Goal: Obtain resource: Download file/media

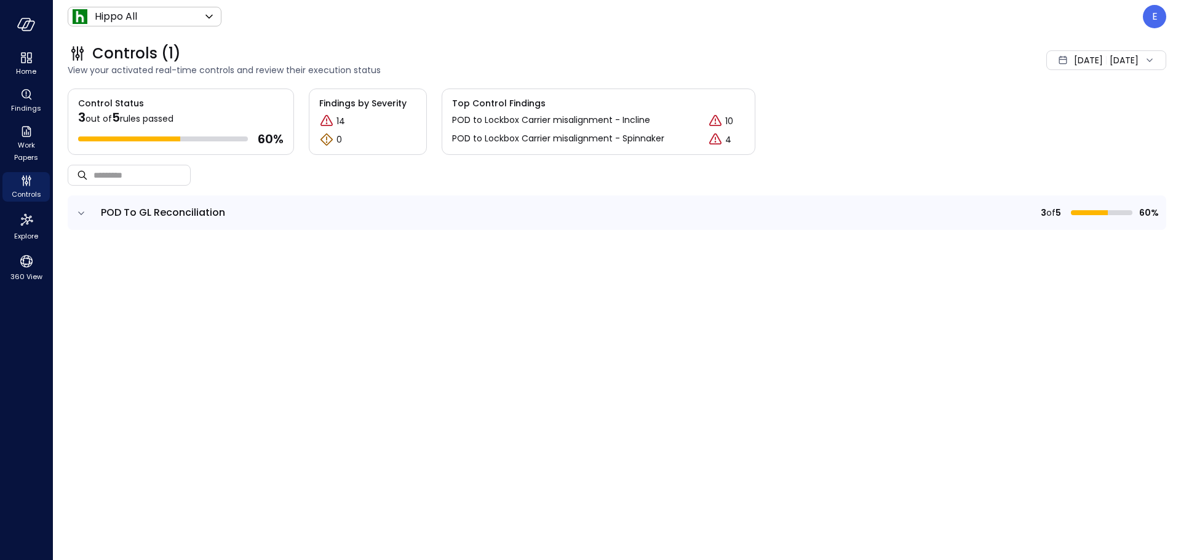
click at [173, 113] on span "rules passed" at bounding box center [147, 119] width 54 height 12
click at [266, 137] on span "60 %" at bounding box center [271, 139] width 26 height 16
click at [114, 122] on span "5" at bounding box center [116, 117] width 8 height 17
click at [116, 106] on div "3 out of 5 rules passed 60 %" at bounding box center [180, 123] width 205 height 47
click at [349, 109] on span "Findings by Severity" at bounding box center [367, 104] width 97 height 14
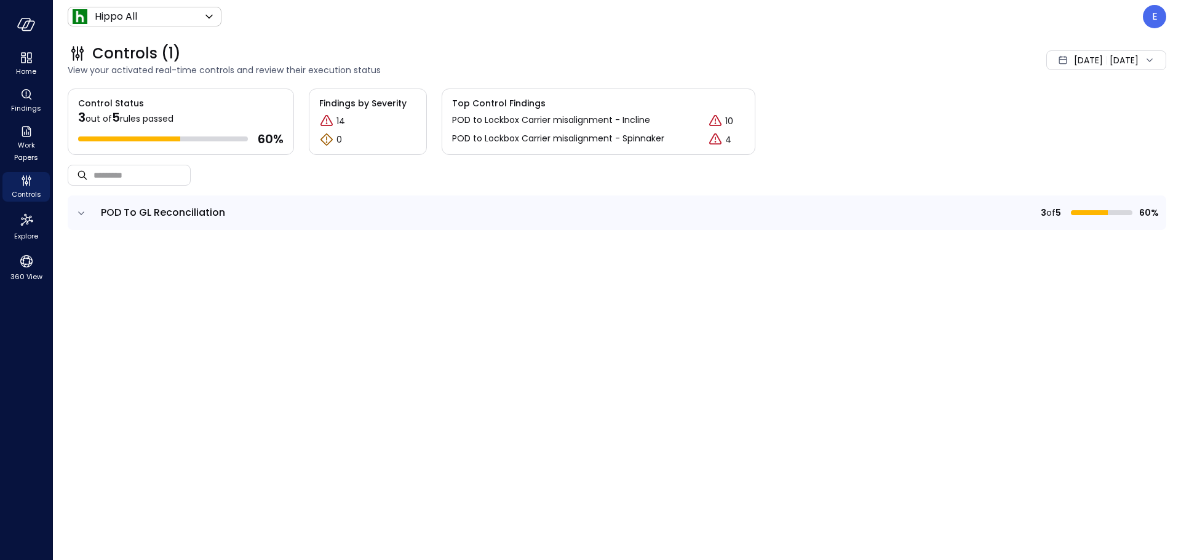
click at [523, 124] on p "POD to Lockbox Carrier misalignment - Incline" at bounding box center [551, 121] width 198 height 15
click at [721, 125] on icon "Critical" at bounding box center [715, 120] width 12 height 11
click at [715, 139] on icon "Critical" at bounding box center [715, 139] width 15 height 15
click at [733, 141] on div "4" at bounding box center [726, 139] width 37 height 15
click at [725, 116] on p "10" at bounding box center [729, 121] width 8 height 13
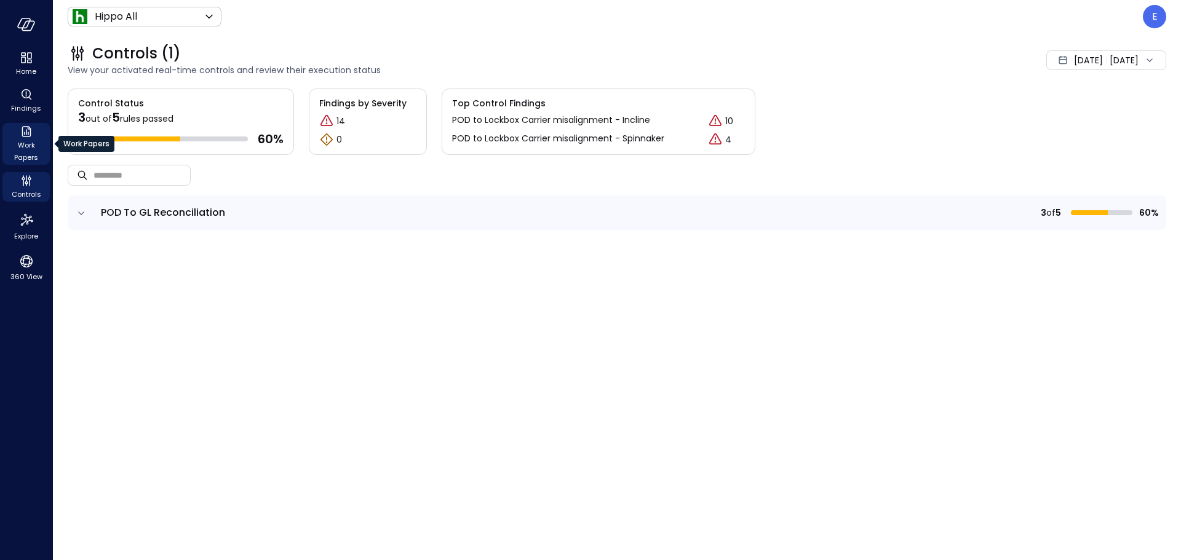
click at [23, 146] on span "Work Papers" at bounding box center [26, 151] width 38 height 25
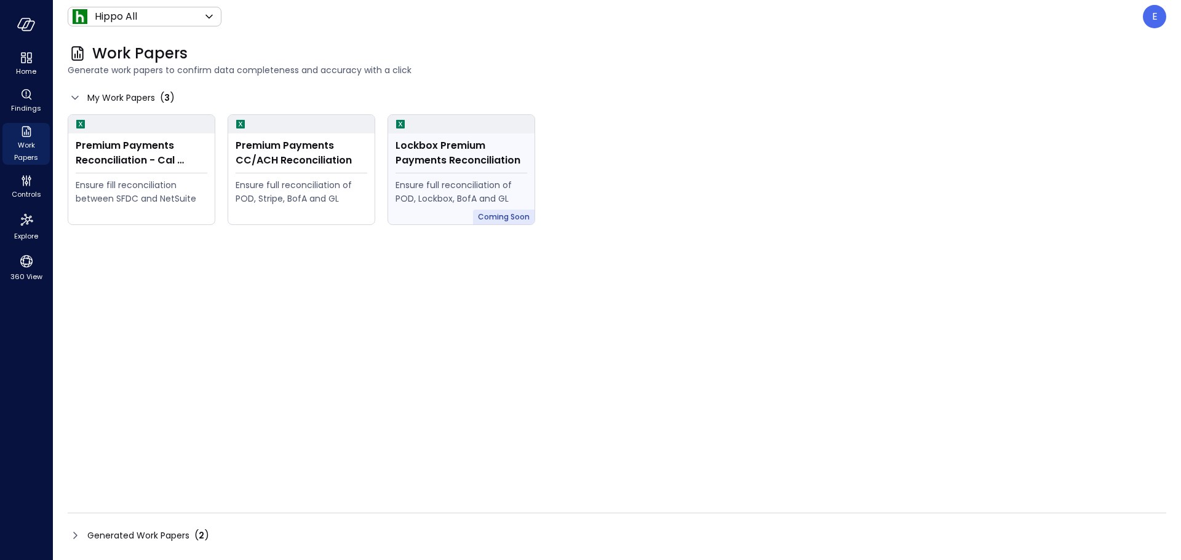
click at [483, 186] on div "Ensure full reconciliation of POD, Lockbox, BofA and GL" at bounding box center [461, 191] width 132 height 27
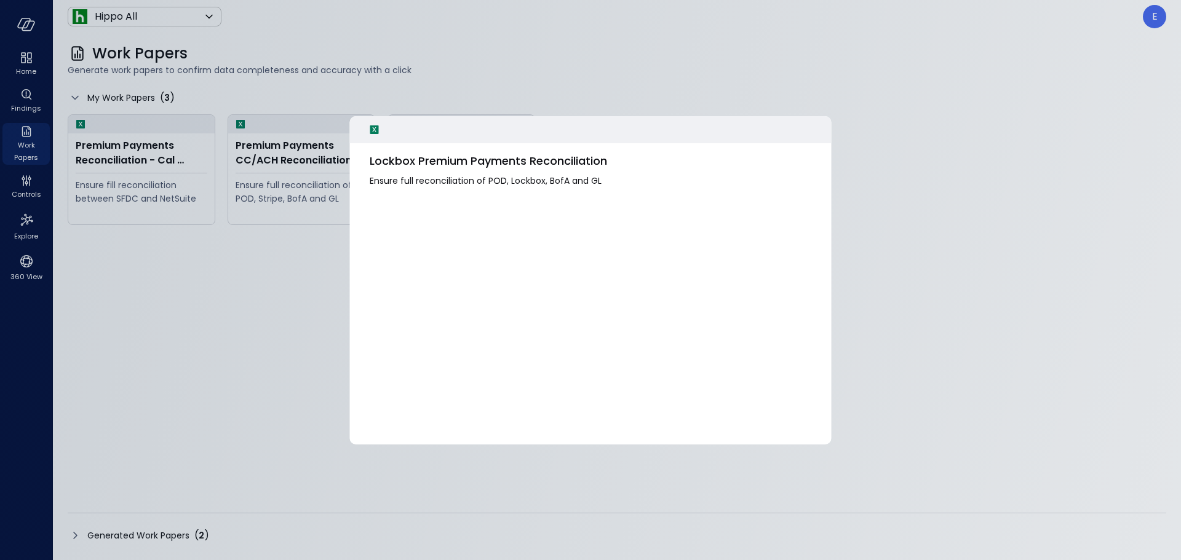
click at [526, 83] on div at bounding box center [590, 280] width 1181 height 560
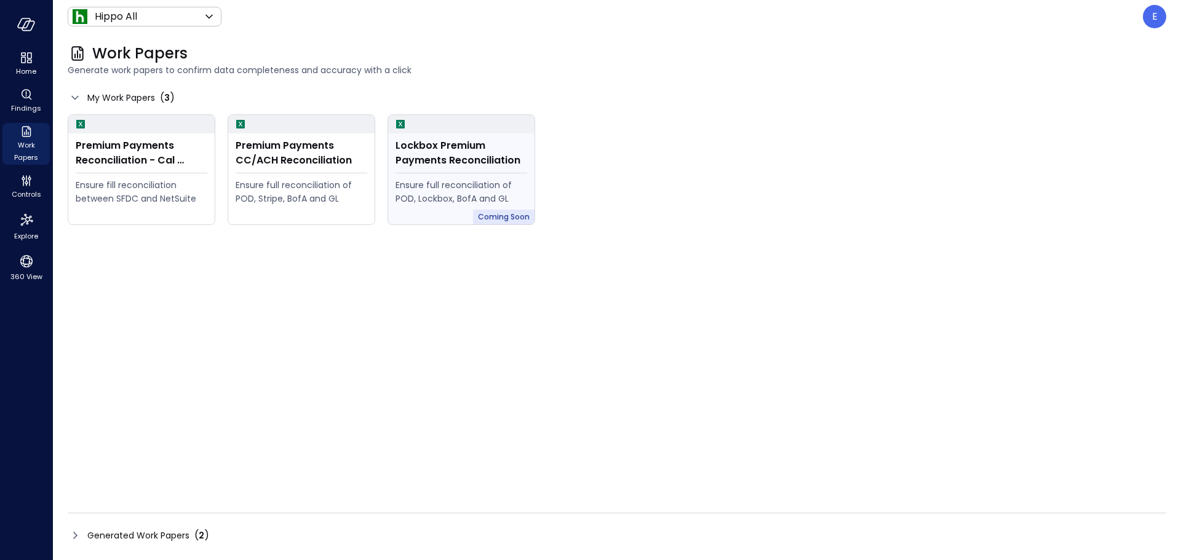
click at [453, 141] on div "Lockbox Premium Payments Reconciliation" at bounding box center [461, 153] width 132 height 30
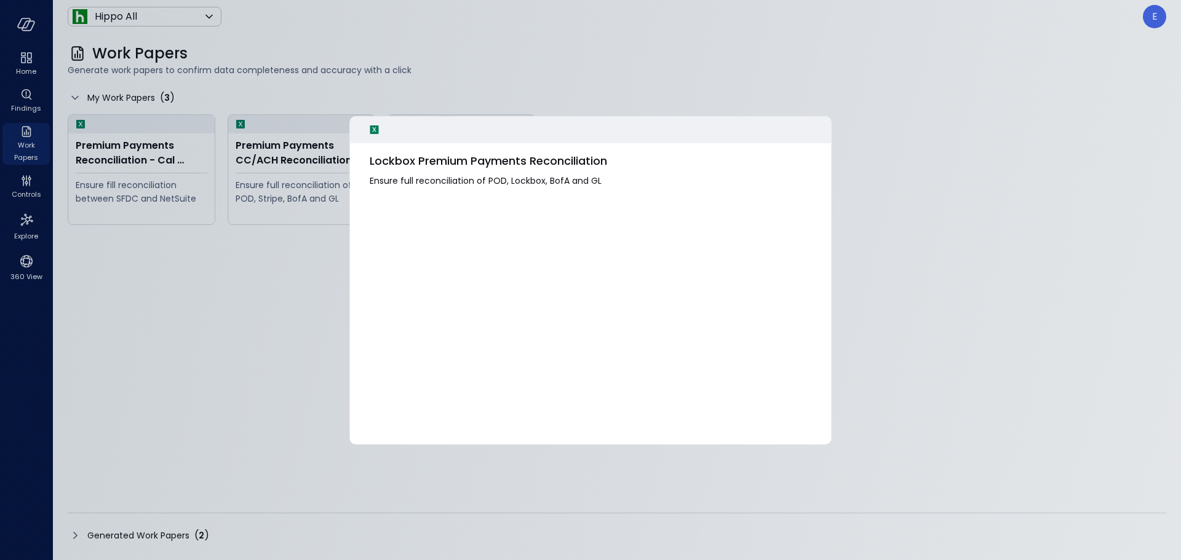
click at [443, 146] on div "Lockbox Premium Payments Reconciliation Ensure full reconciliation of POD, Lock…" at bounding box center [591, 185] width 482 height 85
click at [438, 169] on span "Lockbox Premium Payments Reconciliation" at bounding box center [591, 161] width 442 height 16
click at [536, 92] on div at bounding box center [590, 280] width 1181 height 560
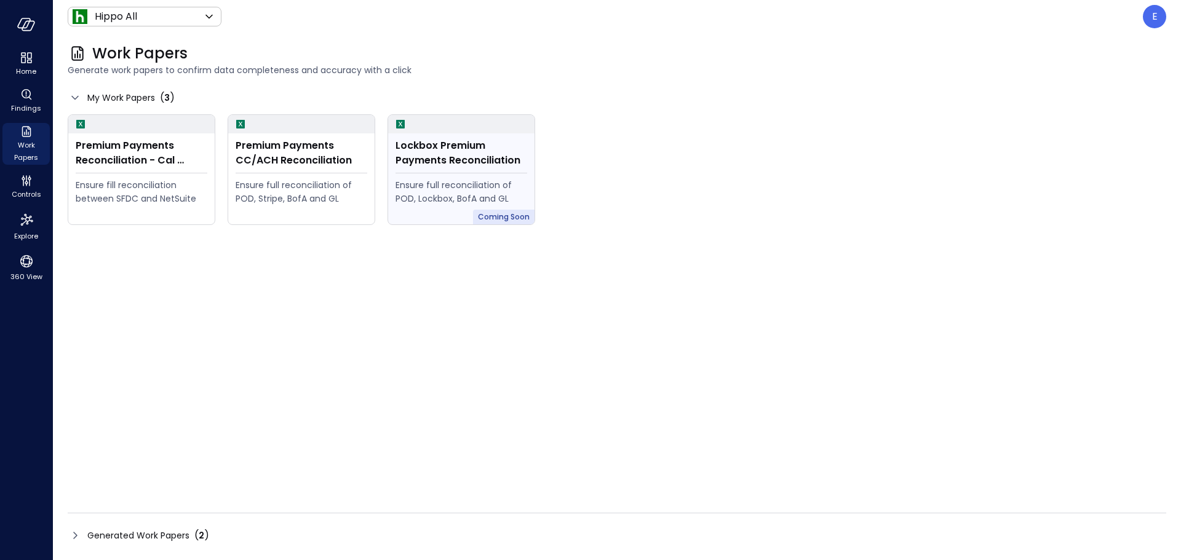
click at [471, 138] on div "Lockbox Premium Payments Reconciliation Ensure full reconciliation of POD, Lock…" at bounding box center [461, 178] width 146 height 91
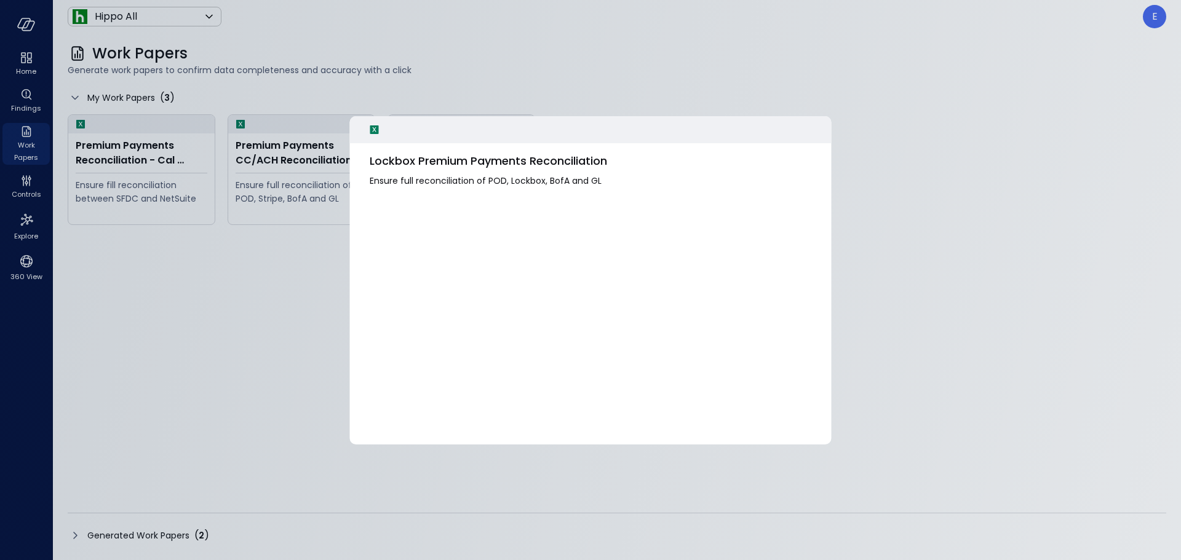
click at [626, 78] on div at bounding box center [590, 280] width 1181 height 560
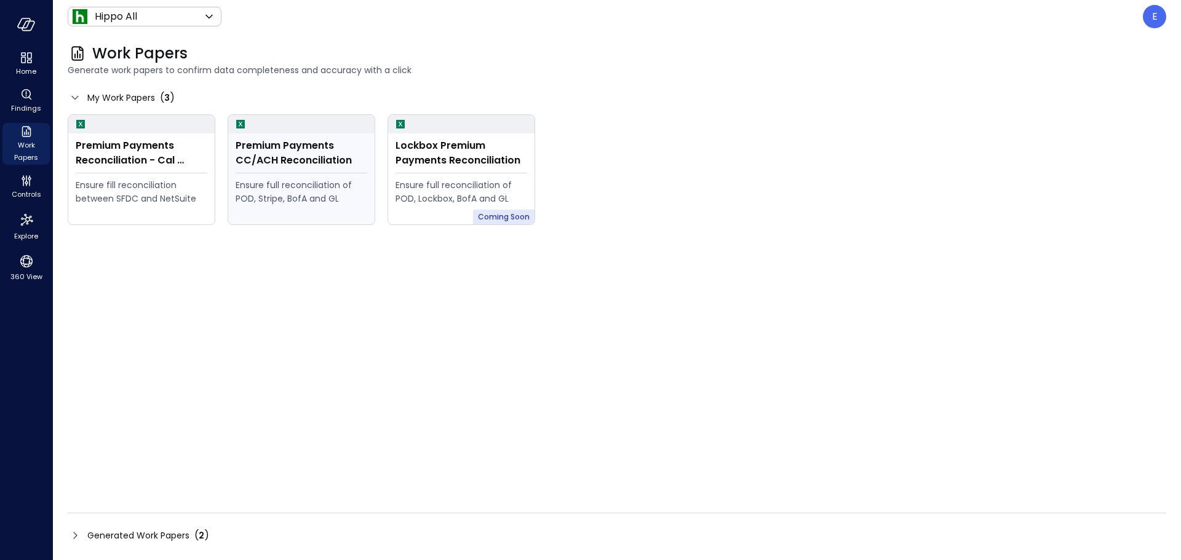
click at [269, 149] on div "Premium Payments CC/ACH Reconciliation" at bounding box center [302, 153] width 132 height 30
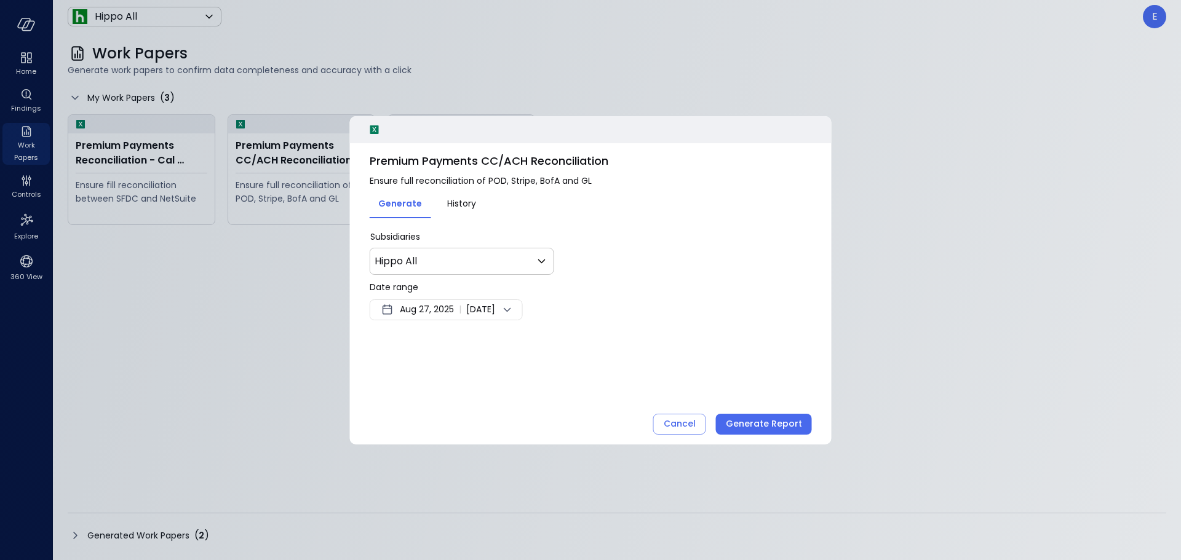
click at [515, 311] on icon at bounding box center [507, 310] width 15 height 15
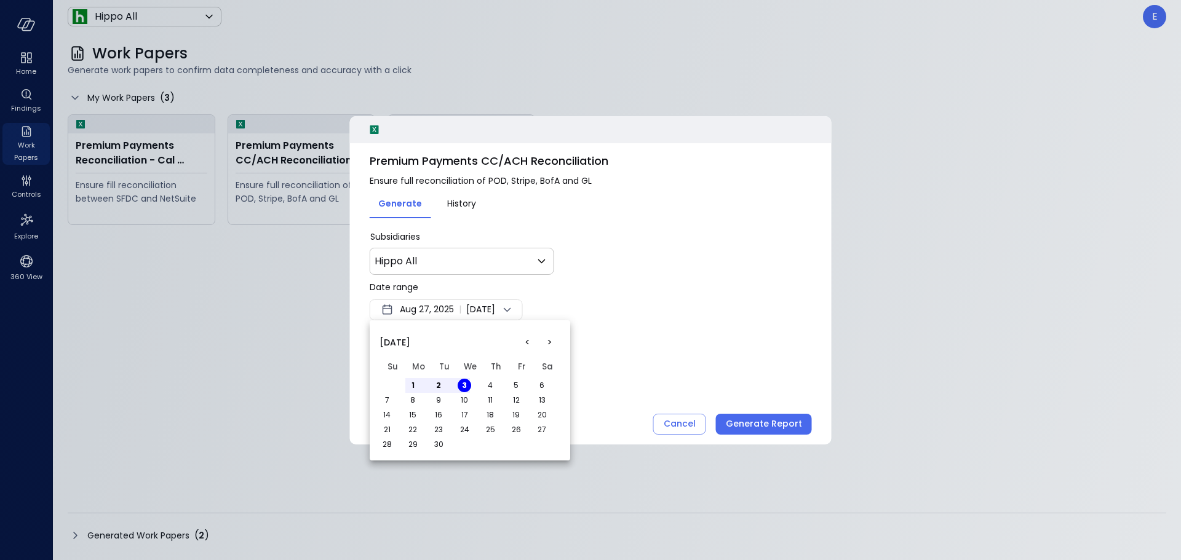
click at [528, 338] on button "<" at bounding box center [527, 343] width 22 height 22
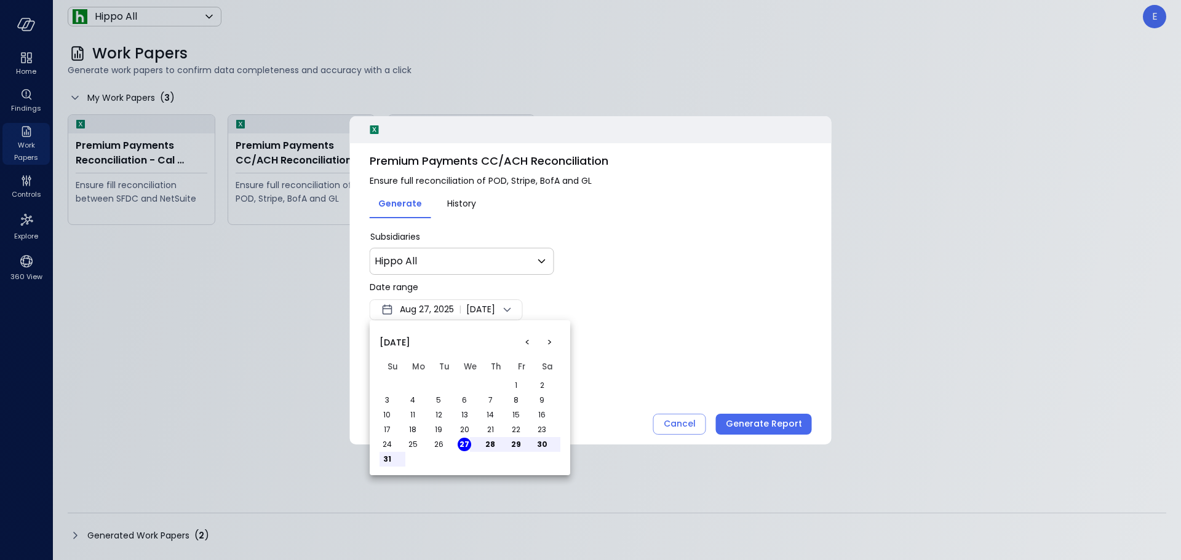
click at [518, 387] on button "1" at bounding box center [516, 386] width 14 height 14
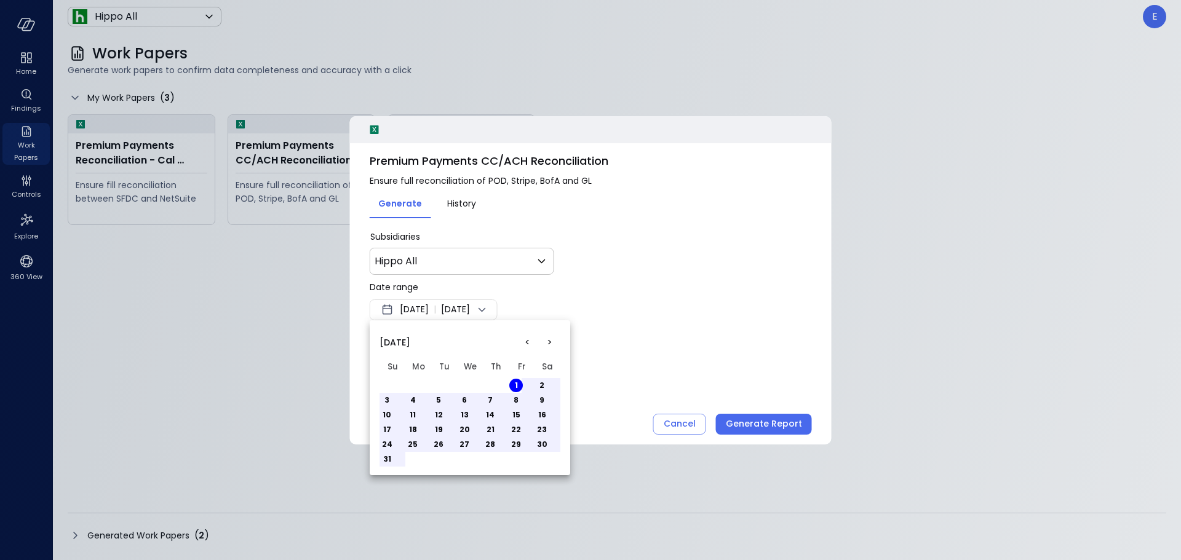
click at [390, 461] on button "31" at bounding box center [387, 460] width 14 height 14
click at [787, 427] on div at bounding box center [590, 280] width 1181 height 560
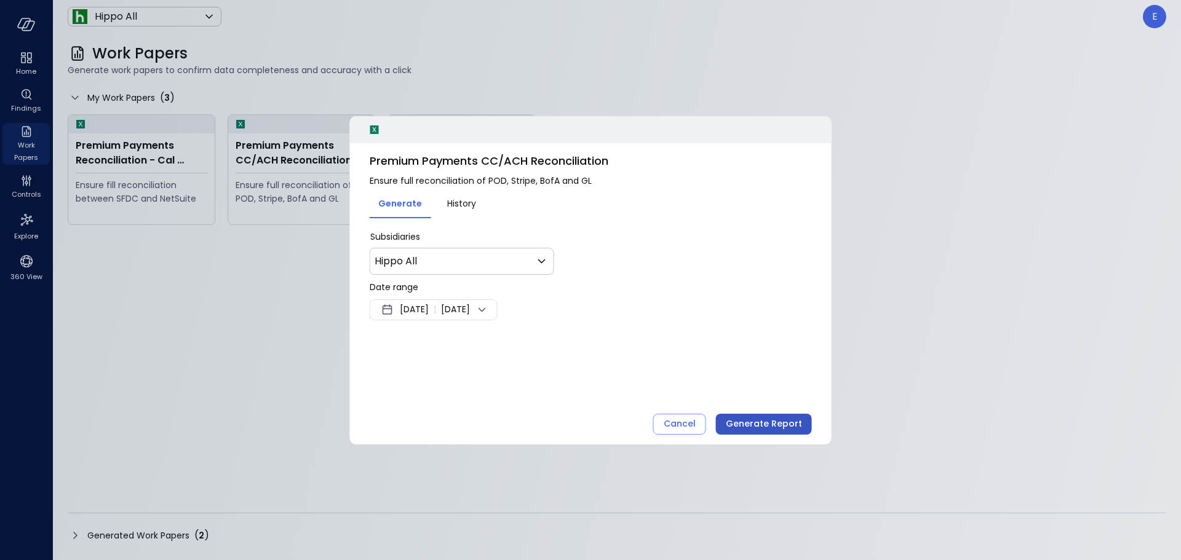
click at [762, 423] on div "Generate Report" at bounding box center [764, 423] width 76 height 15
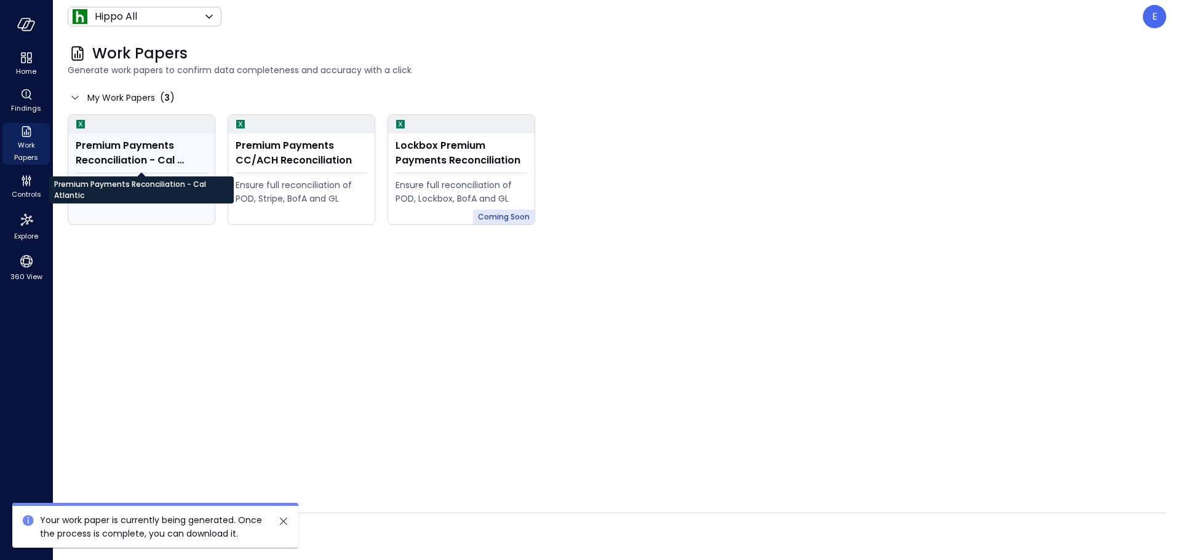
click at [126, 153] on div "Premium Payments Reconciliation - Cal Atlantic" at bounding box center [142, 153] width 132 height 30
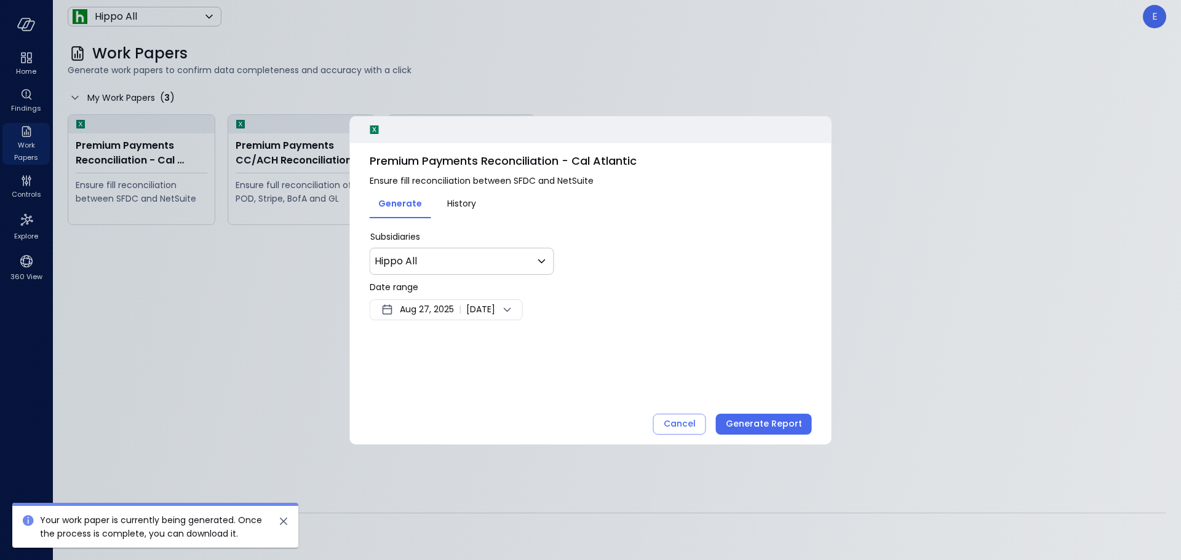
click at [515, 306] on icon at bounding box center [507, 310] width 15 height 15
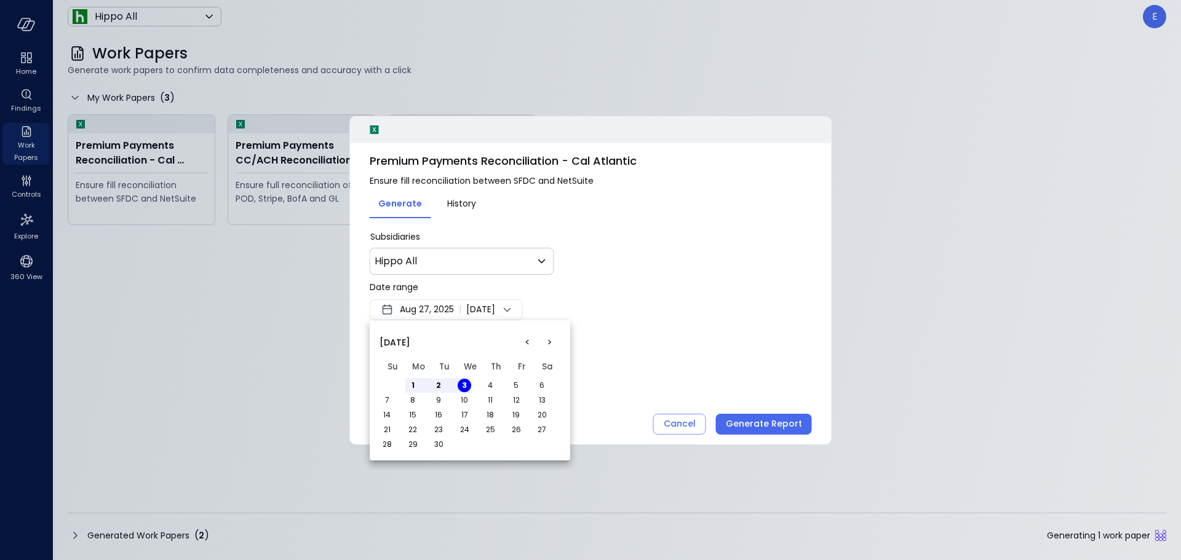
click at [526, 341] on button "<" at bounding box center [527, 343] width 22 height 22
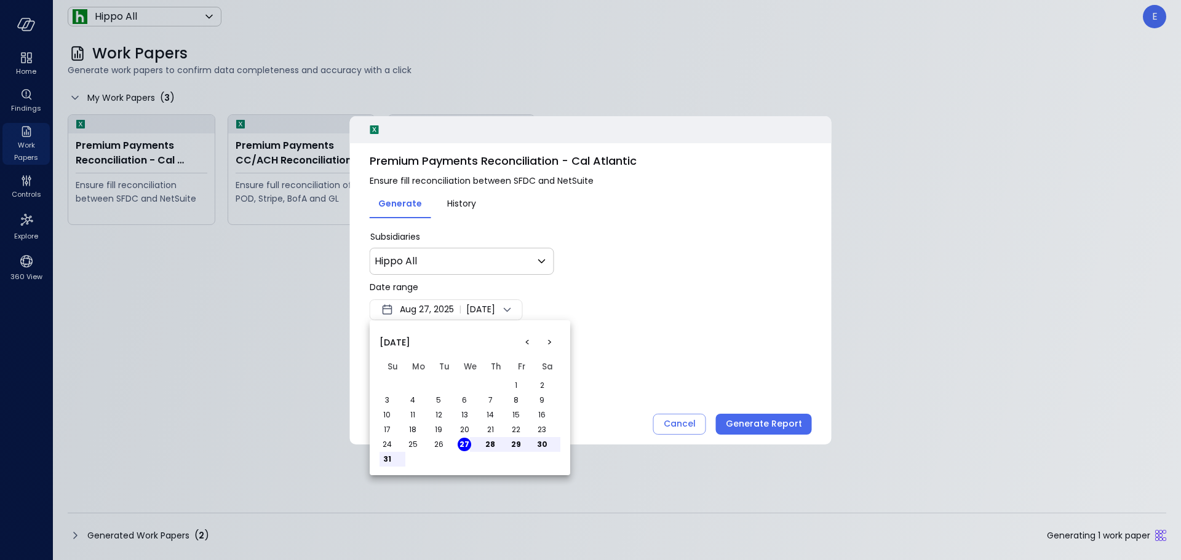
click at [514, 385] on button "1" at bounding box center [516, 386] width 14 height 14
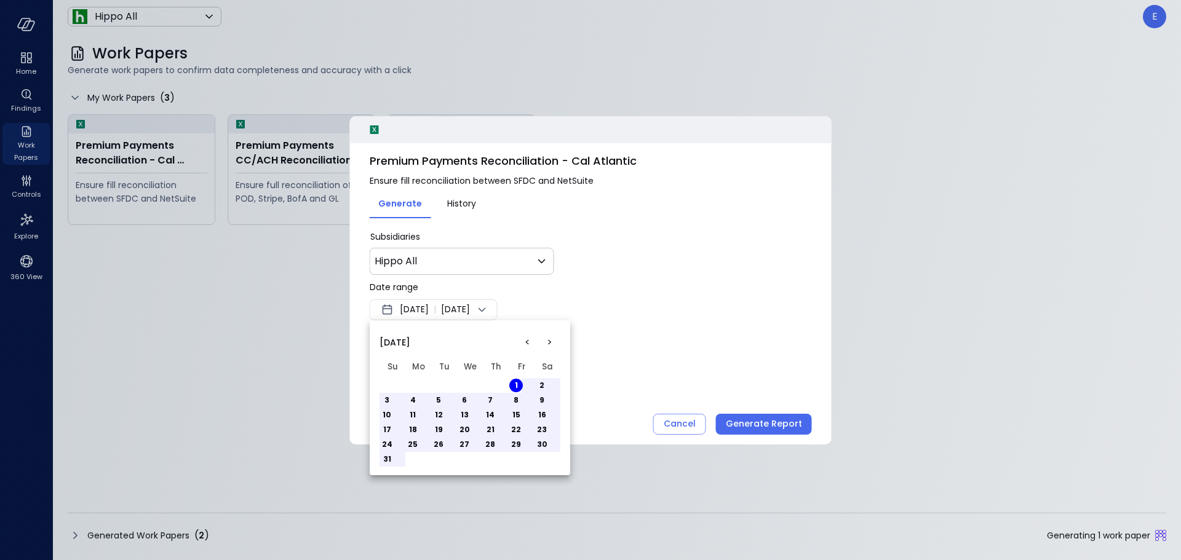
click at [388, 461] on button "31" at bounding box center [387, 460] width 14 height 14
click at [765, 424] on div at bounding box center [590, 280] width 1181 height 560
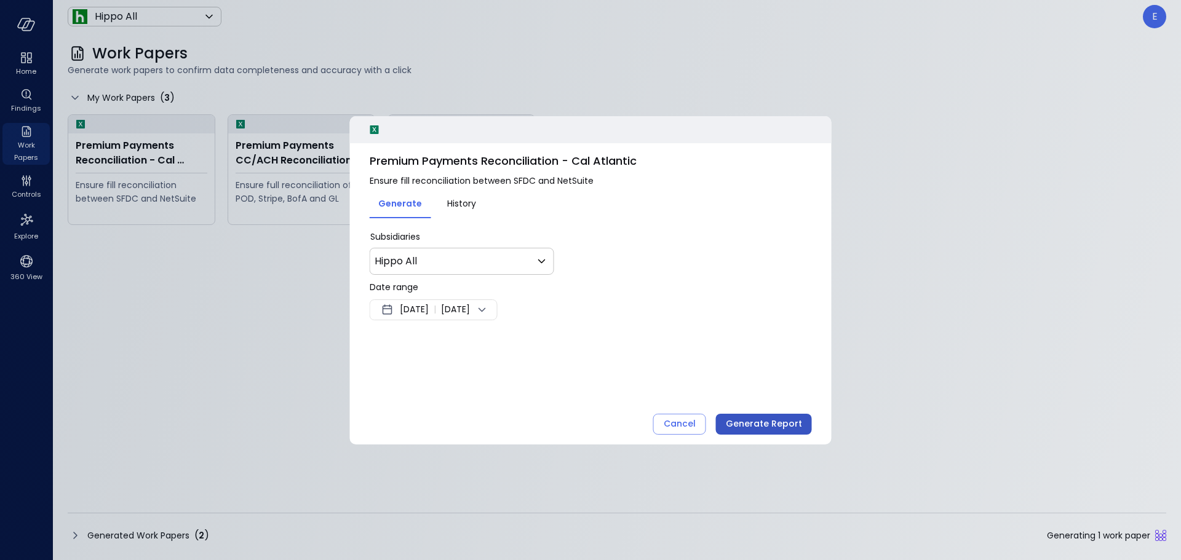
click at [746, 427] on div "Generate Report" at bounding box center [764, 423] width 76 height 15
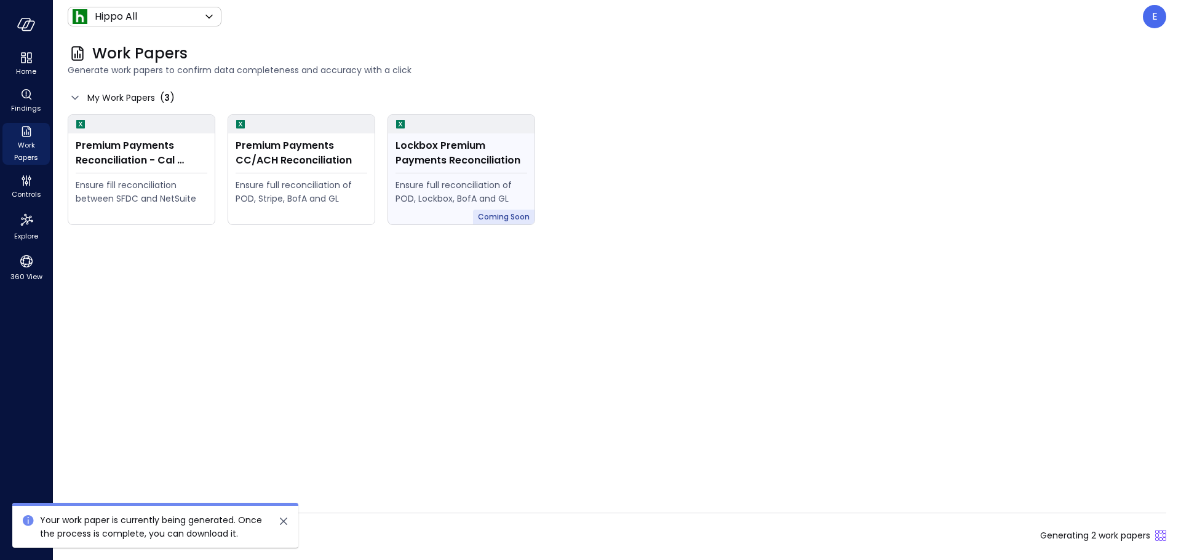
click at [426, 164] on div "Lockbox Premium Payments Reconciliation" at bounding box center [461, 153] width 132 height 30
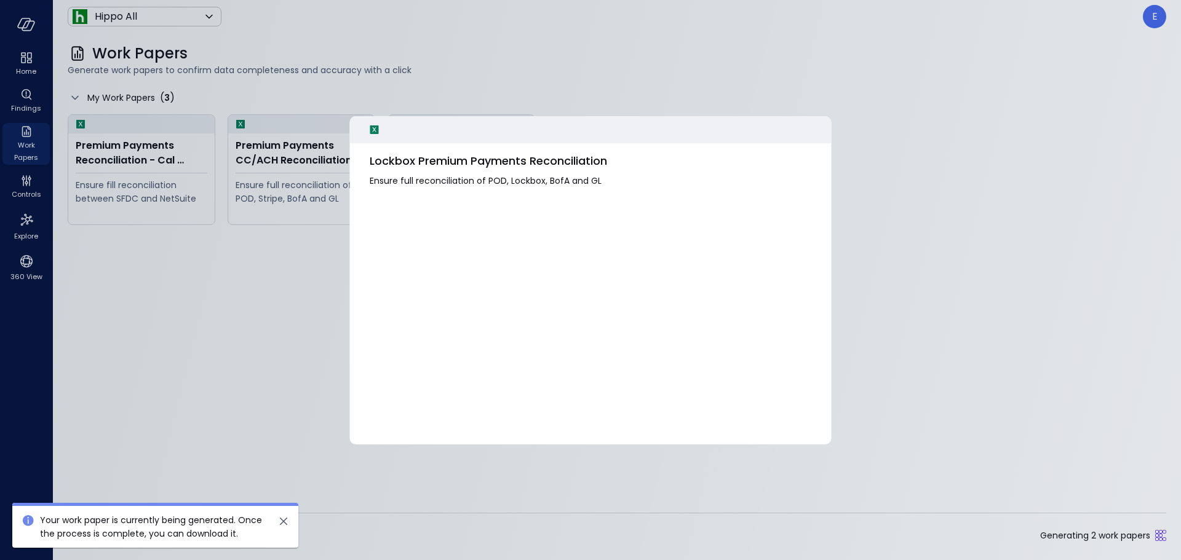
click at [740, 93] on div at bounding box center [590, 280] width 1181 height 560
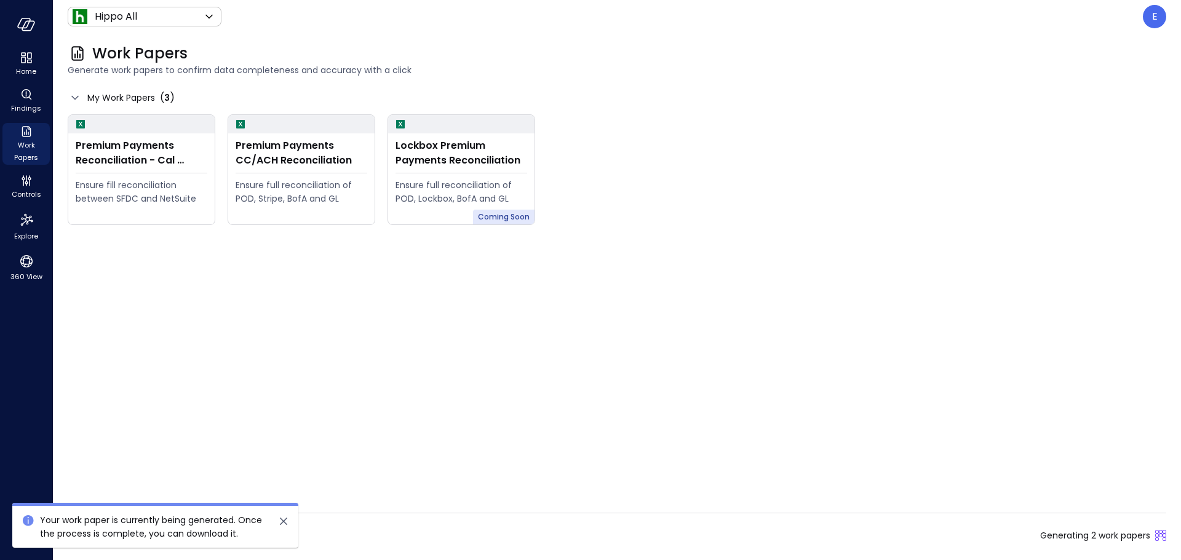
click at [622, 140] on div "Premium Payments Reconciliation - Cal Atlantic Ensure fill reconciliation betwe…" at bounding box center [610, 163] width 1111 height 123
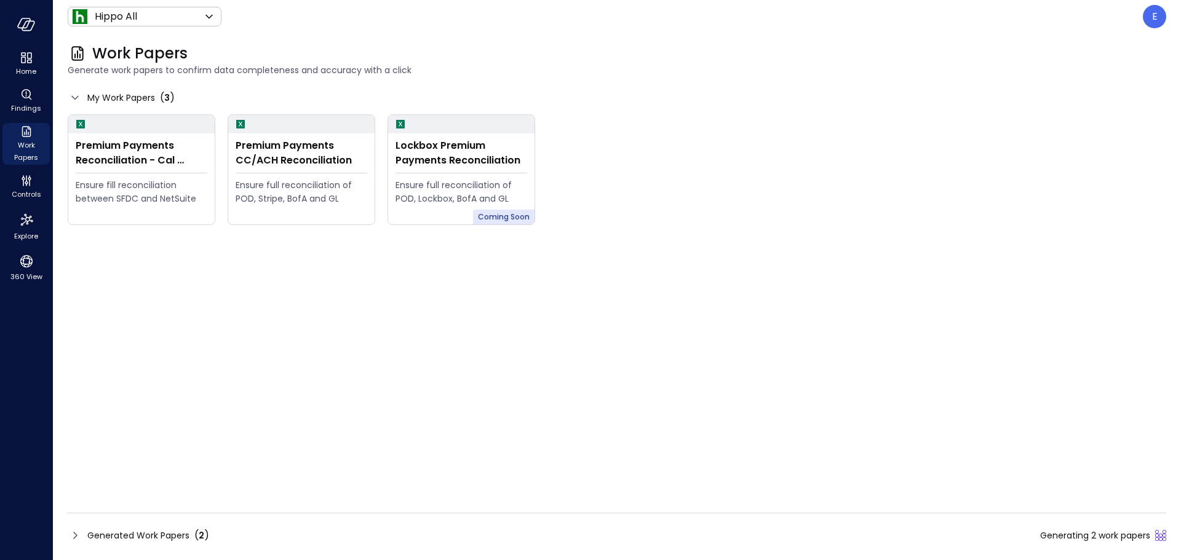
click at [116, 93] on span "My Work Papers" at bounding box center [121, 98] width 68 height 14
click at [77, 97] on icon at bounding box center [75, 97] width 15 height 15
click at [135, 95] on span "My Work Papers" at bounding box center [121, 98] width 68 height 14
click at [300, 152] on div "Premium Payments CC/ACH Reconciliation" at bounding box center [302, 153] width 132 height 30
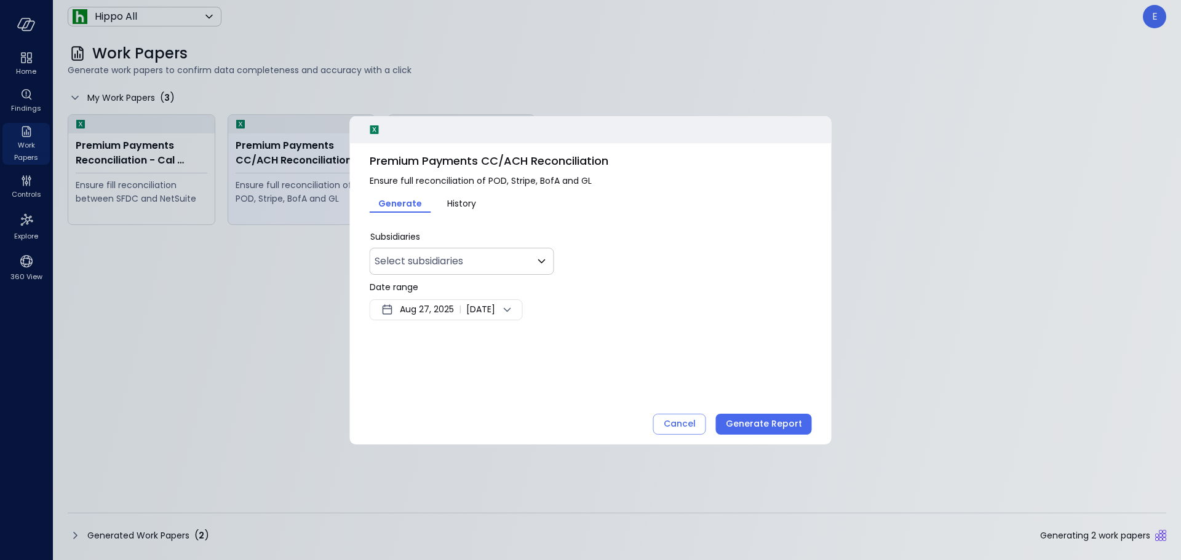
type input "***"
click at [448, 202] on span "History" at bounding box center [461, 204] width 29 height 14
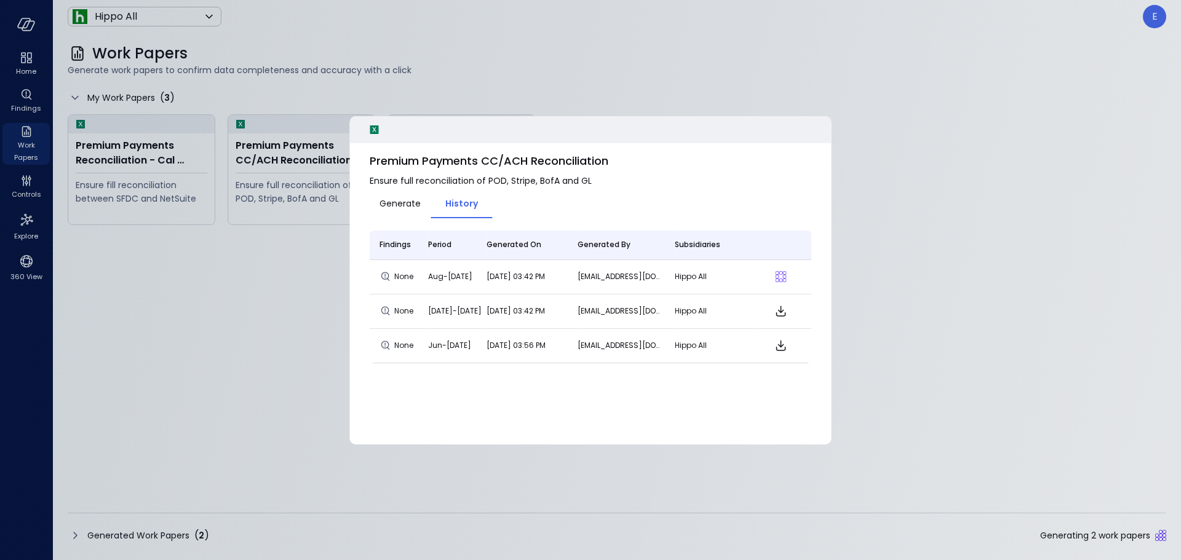
click at [607, 63] on div at bounding box center [590, 280] width 1181 height 560
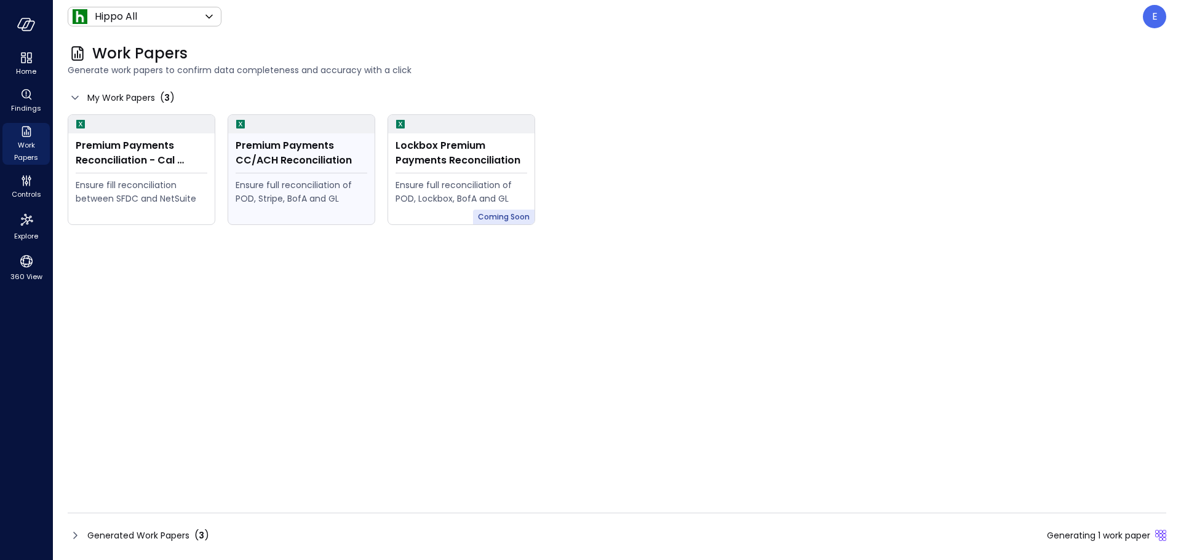
click at [295, 155] on div "Premium Payments CC/ACH Reconciliation" at bounding box center [302, 153] width 132 height 30
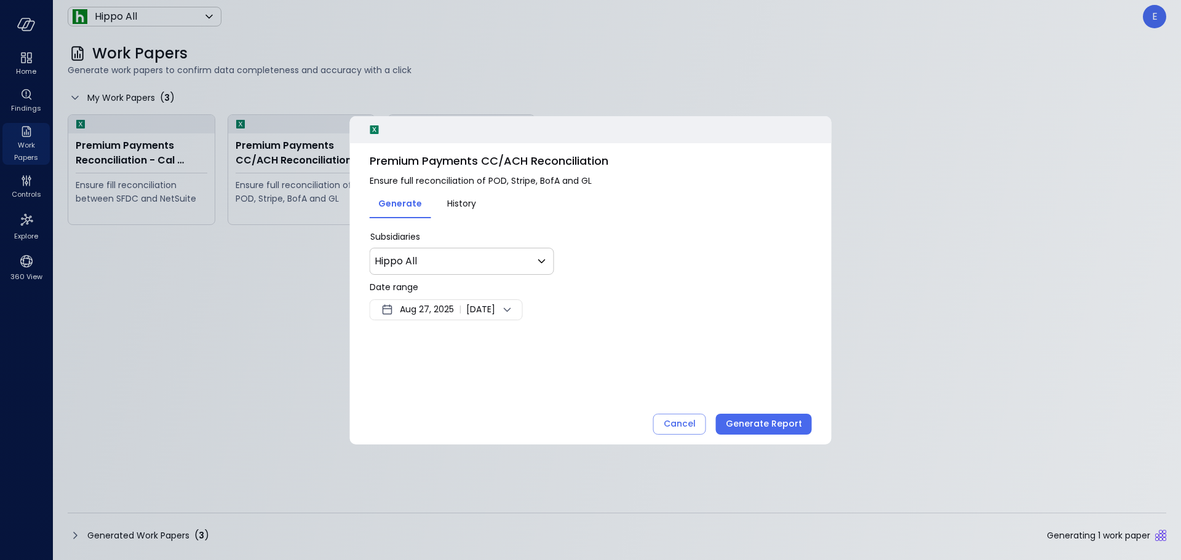
click at [457, 206] on span "History" at bounding box center [461, 204] width 29 height 14
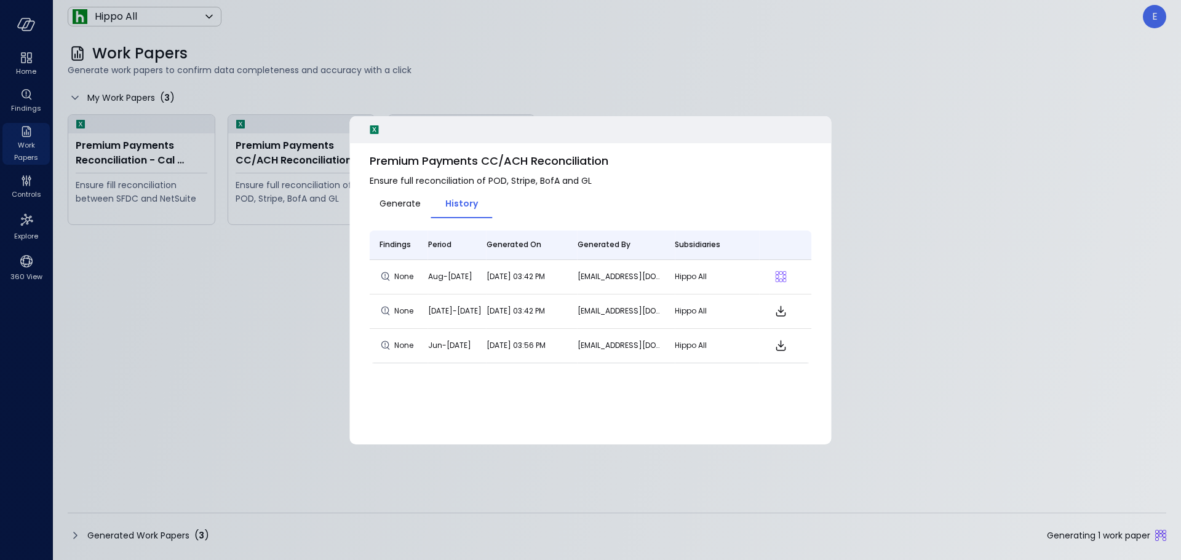
click at [115, 147] on div at bounding box center [590, 280] width 1181 height 560
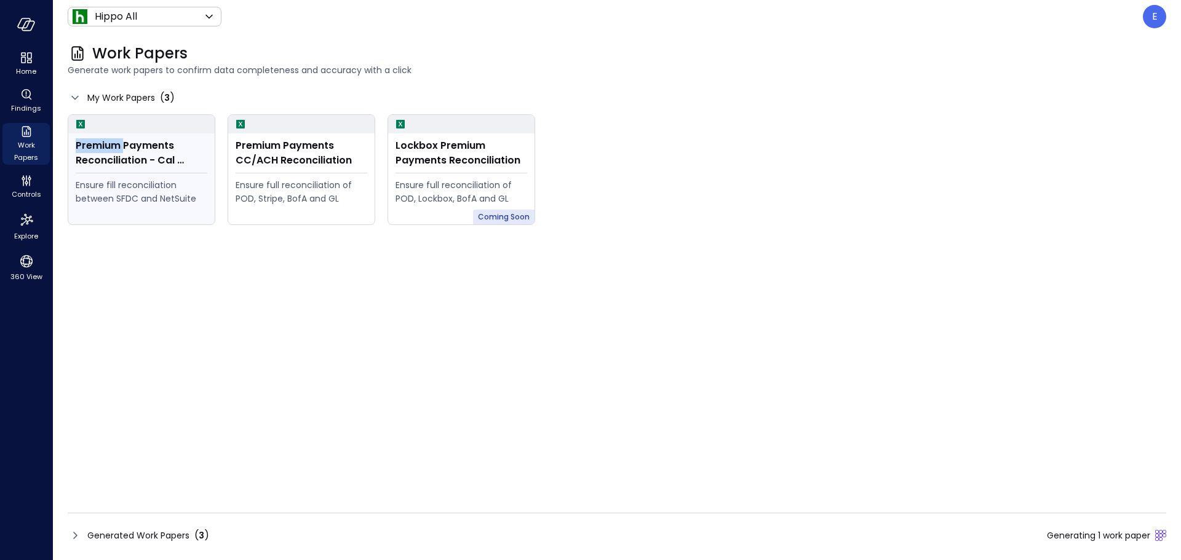
click at [116, 147] on div "Premium Payments Reconciliation - Cal Atlantic" at bounding box center [142, 153] width 132 height 30
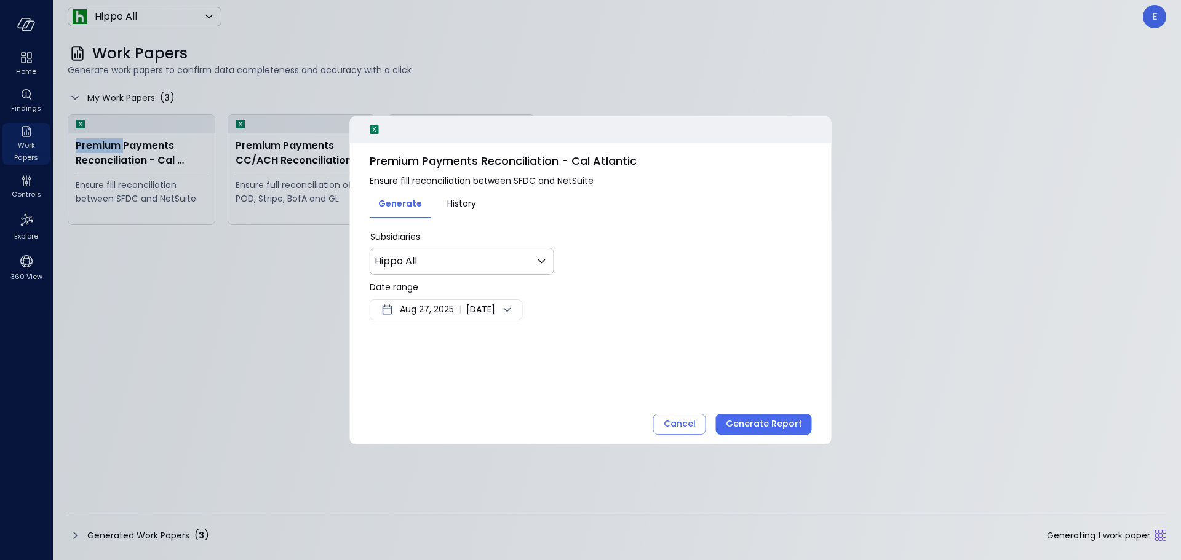
click at [463, 206] on span "History" at bounding box center [461, 204] width 29 height 14
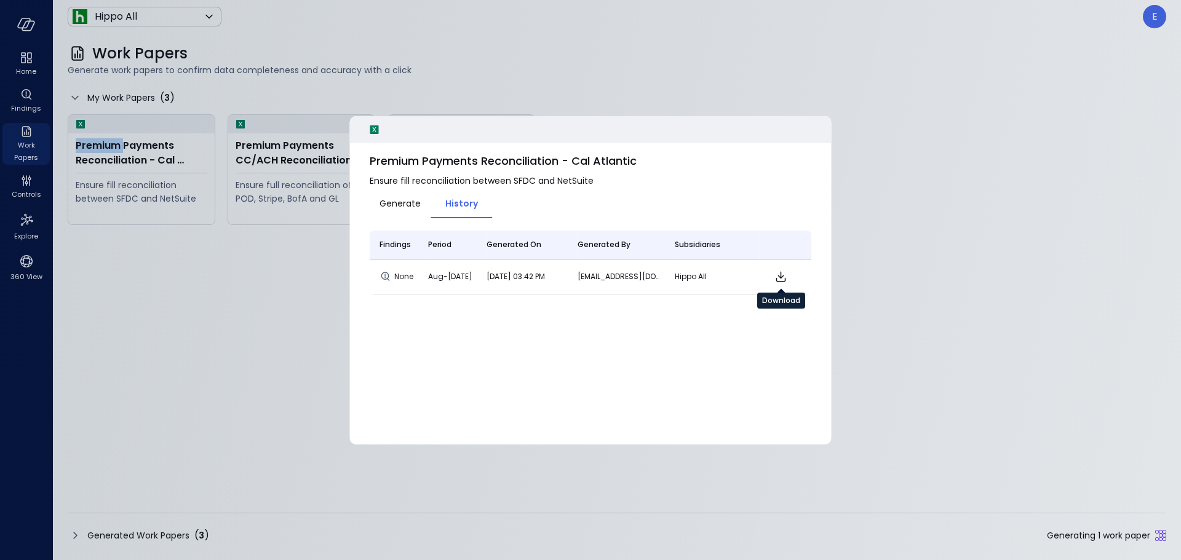
click at [778, 278] on icon "Download" at bounding box center [780, 276] width 15 height 15
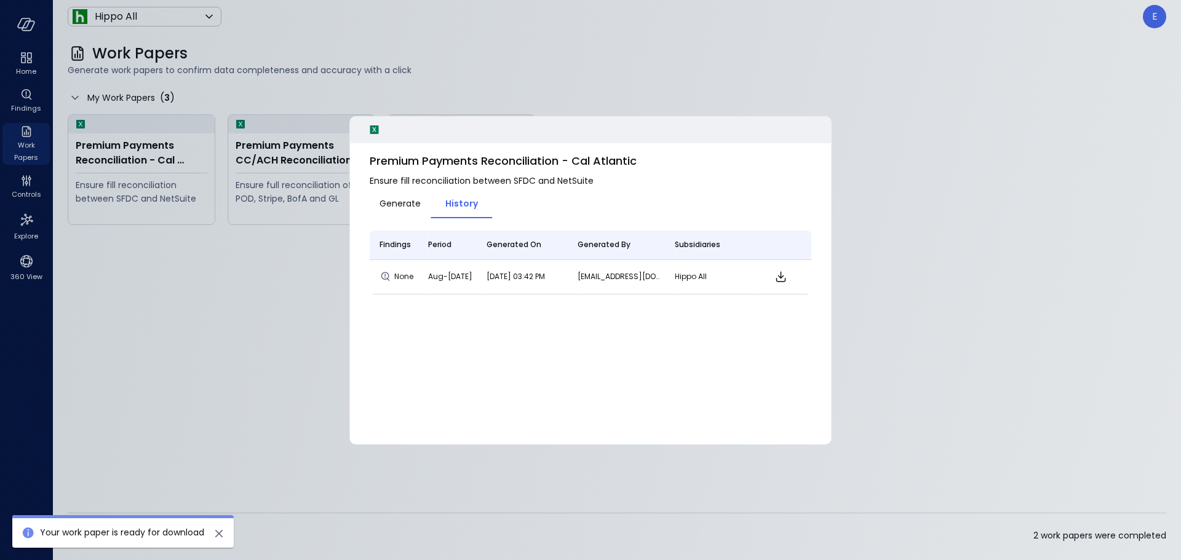
click at [372, 129] on icon at bounding box center [374, 129] width 9 height 9
click at [376, 130] on icon at bounding box center [374, 129] width 9 height 9
click at [435, 78] on div at bounding box center [590, 280] width 1181 height 560
